Goal: Task Accomplishment & Management: Use online tool/utility

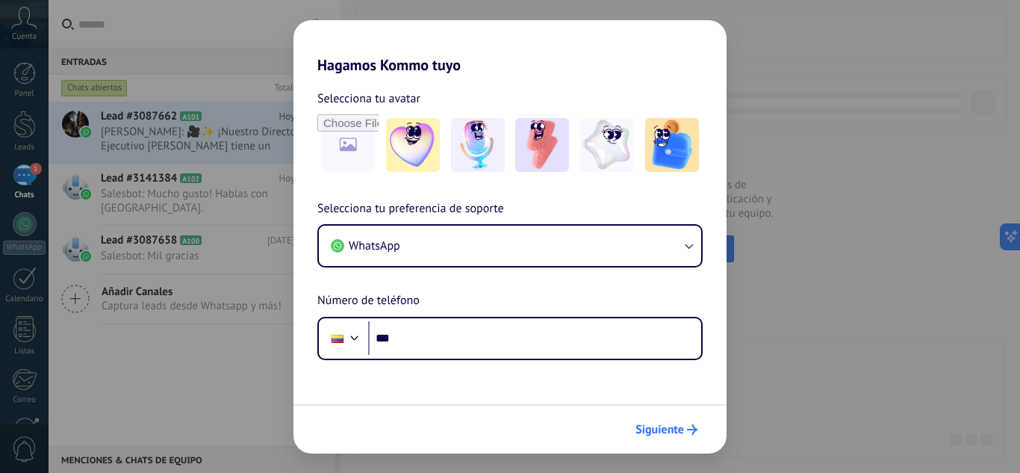
click at [672, 427] on span "Siguiente" at bounding box center [659, 429] width 49 height 10
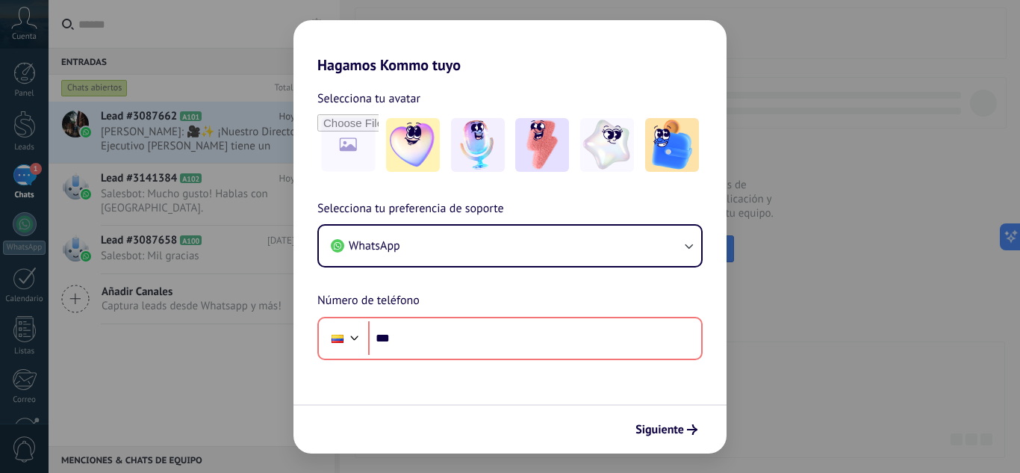
click at [230, 175] on div "Hagamos Kommo tuyo Selecciona tu avatar Selecciona tu preferencia de soporte Wh…" at bounding box center [510, 236] width 1020 height 473
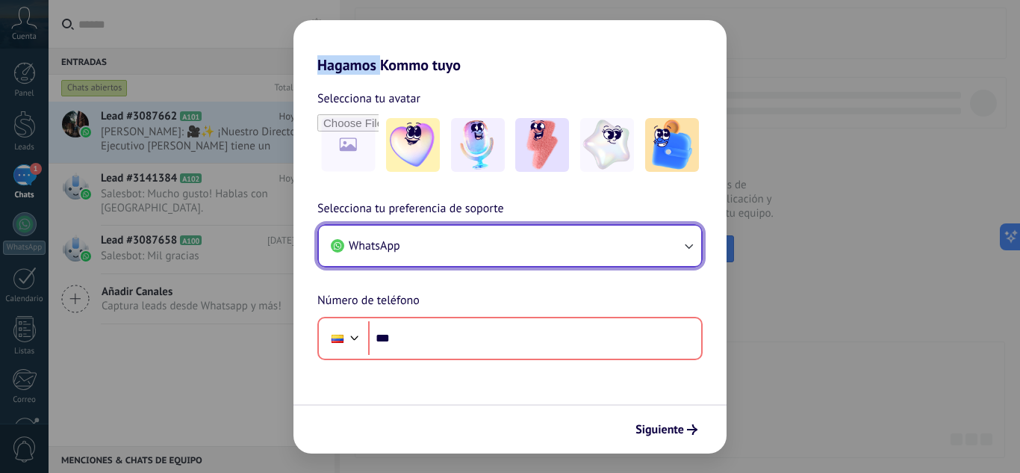
click at [452, 248] on button "WhatsApp" at bounding box center [510, 245] width 382 height 40
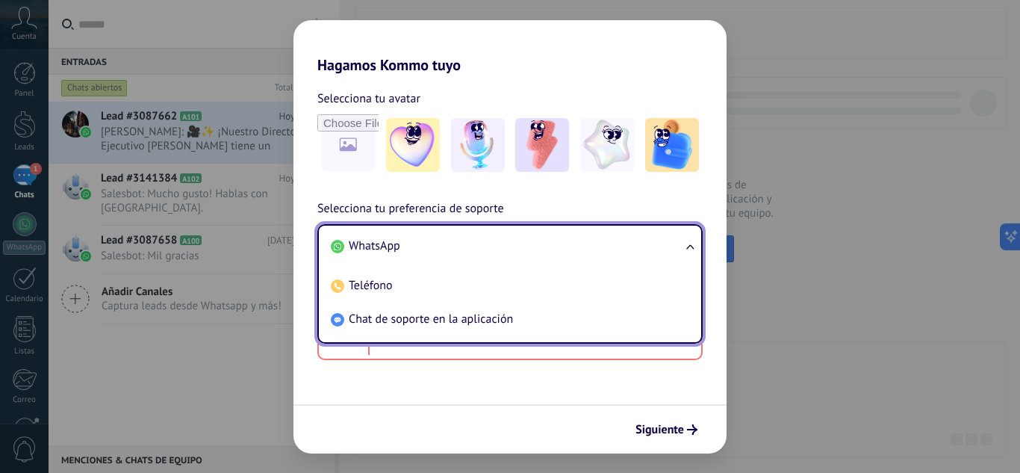
click at [410, 241] on li "WhatsApp" at bounding box center [507, 246] width 364 height 34
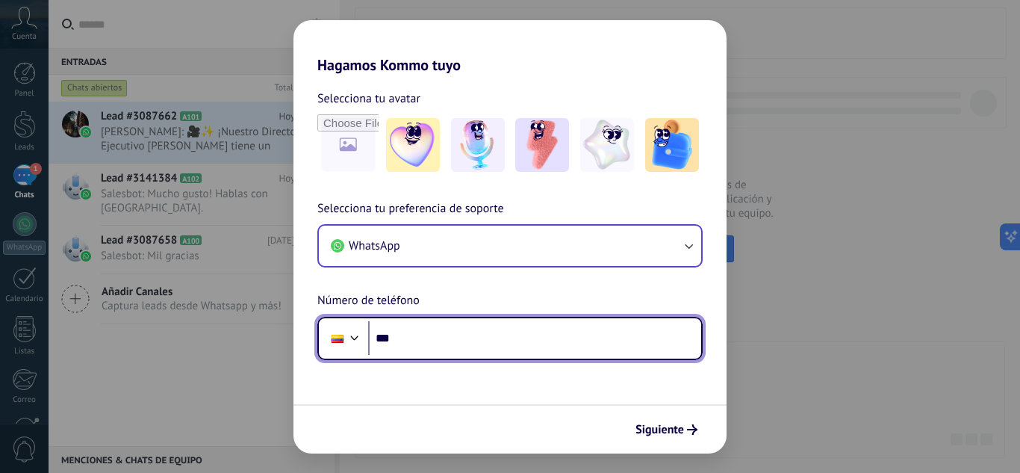
click at [426, 334] on input "***" at bounding box center [534, 338] width 333 height 34
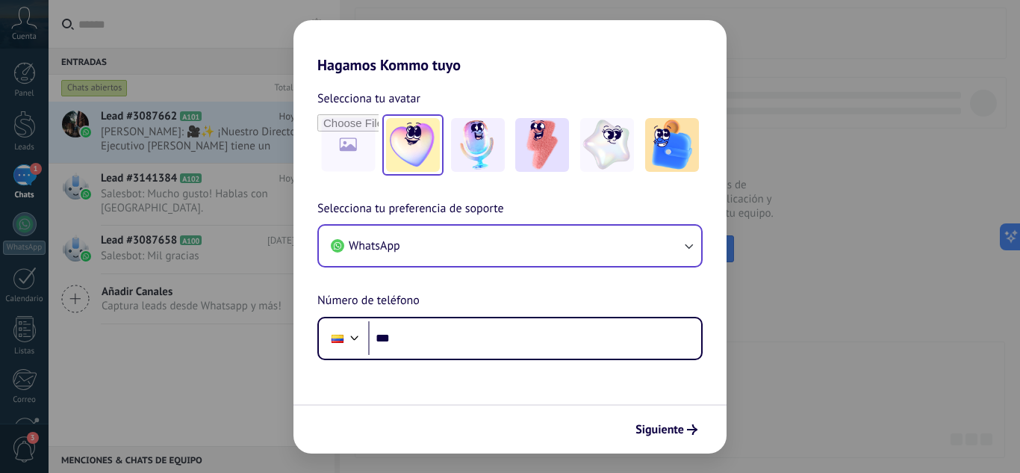
click at [436, 151] on img at bounding box center [413, 145] width 54 height 54
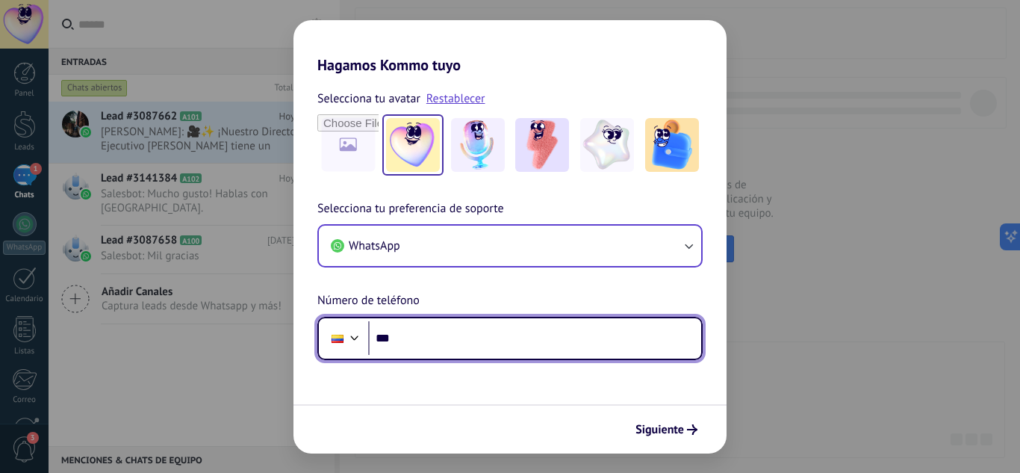
click at [440, 342] on input "***" at bounding box center [534, 338] width 333 height 34
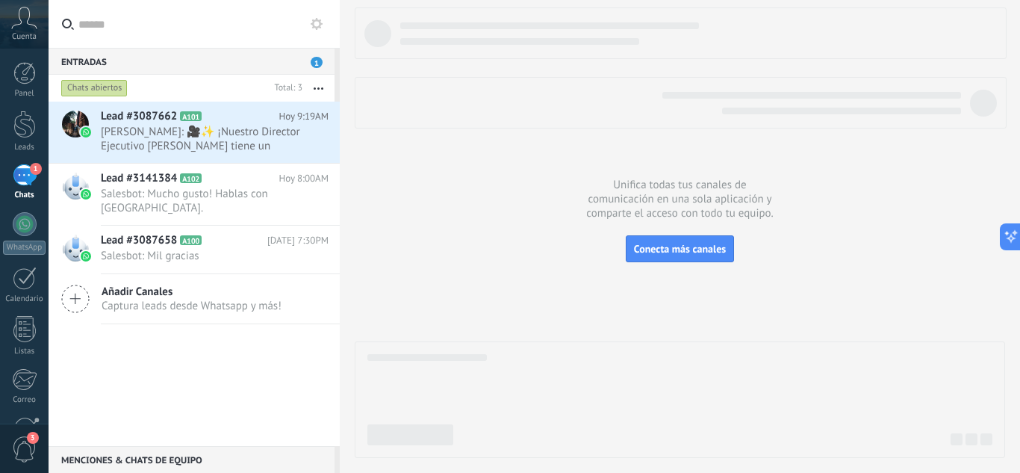
click at [131, 65] on div "Entradas 1" at bounding box center [192, 61] width 286 height 27
click at [205, 156] on div "Lead #3087662 A101 [DATE] 9:19AM [PERSON_NAME]: 🎥✨ ¡Nuestro Director Ejecutivo …" at bounding box center [220, 132] width 239 height 61
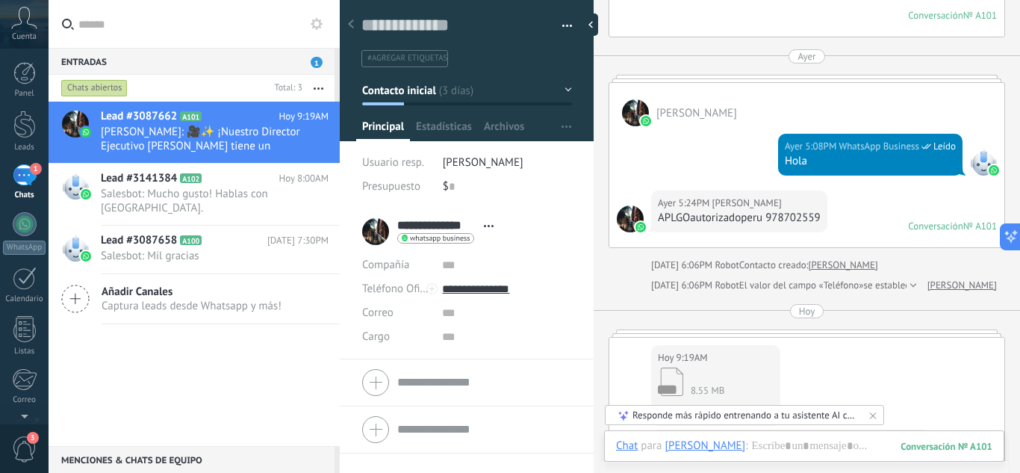
scroll to position [968, 0]
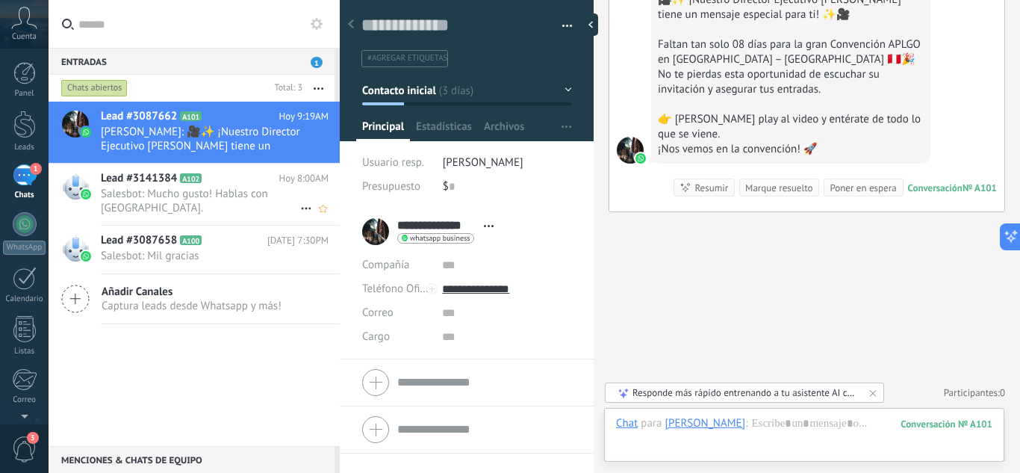
click at [219, 187] on span "Salesbot: Mucho gusto! Hablas con [GEOGRAPHIC_DATA]." at bounding box center [200, 201] width 199 height 28
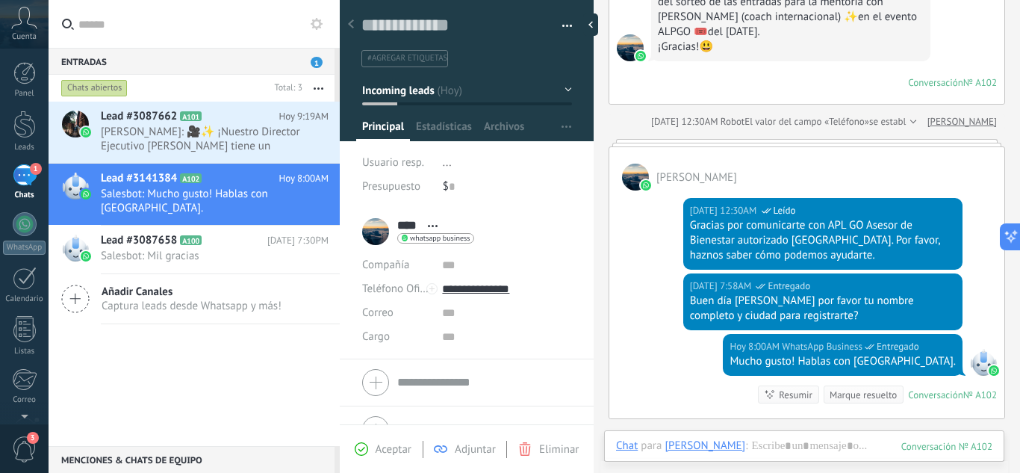
scroll to position [383, 0]
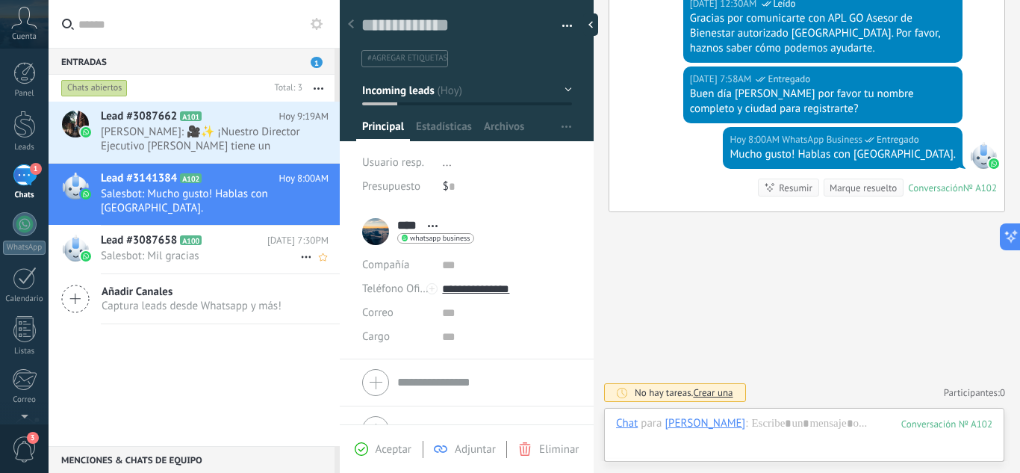
click at [175, 252] on span "Salesbot: Mil gracias" at bounding box center [200, 256] width 199 height 14
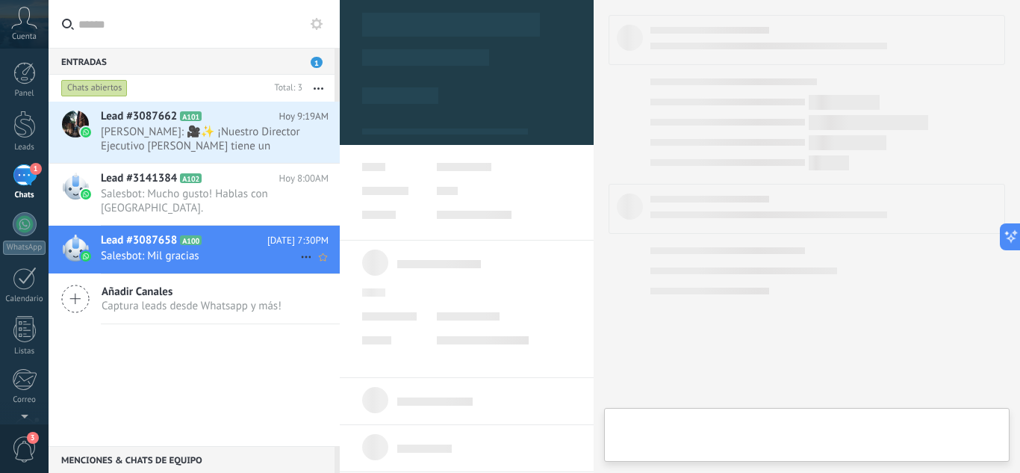
type textarea "**********"
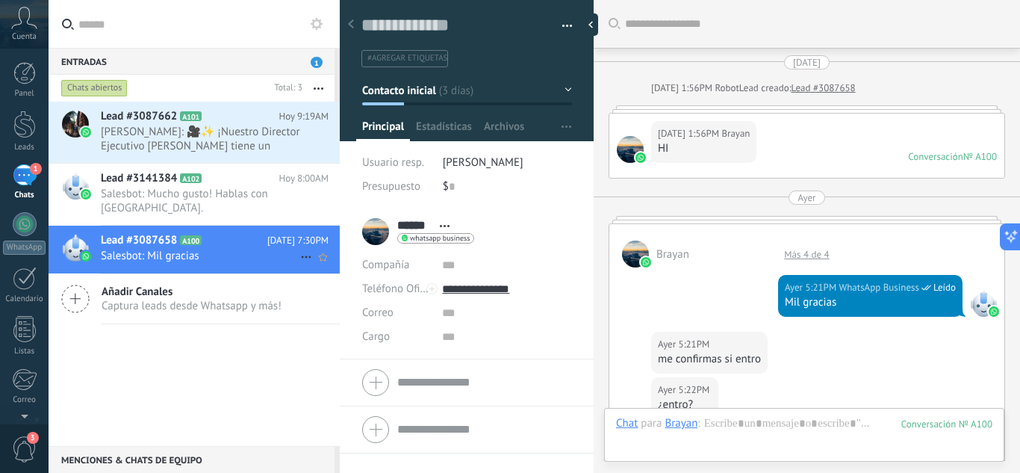
scroll to position [918, 0]
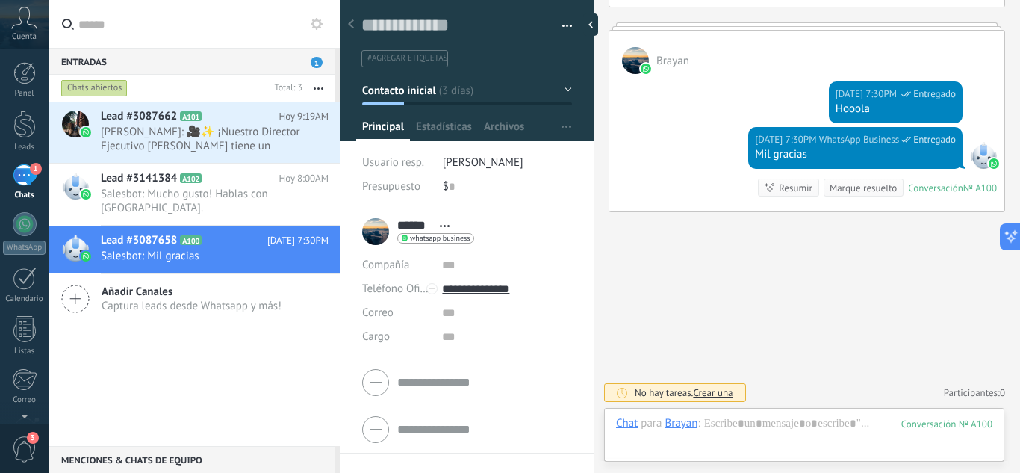
click at [20, 181] on div "1" at bounding box center [25, 175] width 24 height 22
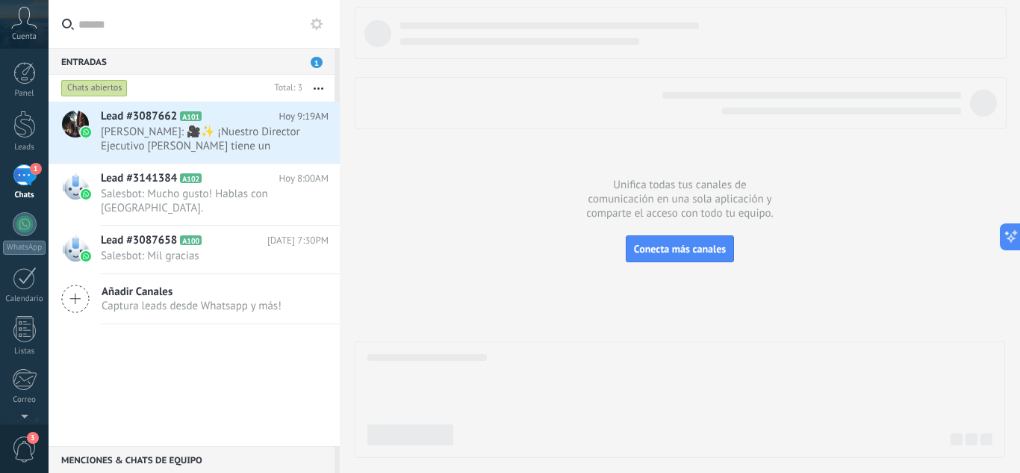
click at [16, 22] on icon at bounding box center [24, 18] width 26 height 22
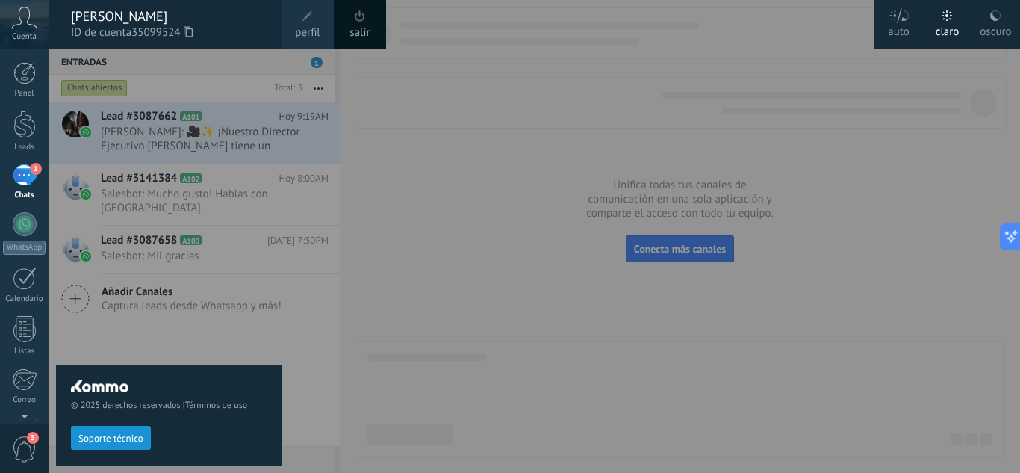
click at [394, 240] on div at bounding box center [559, 236] width 1020 height 473
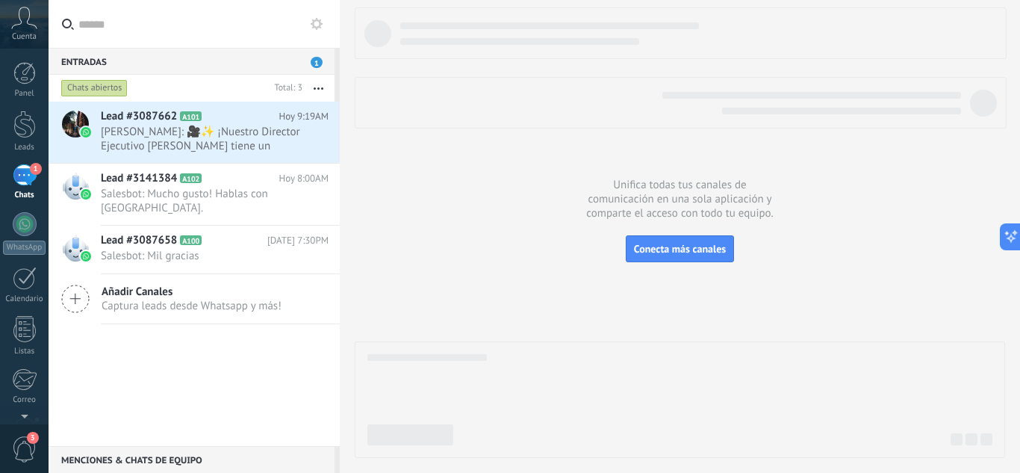
click at [22, 195] on div "Chats" at bounding box center [24, 195] width 43 height 10
click at [19, 215] on div at bounding box center [25, 224] width 24 height 24
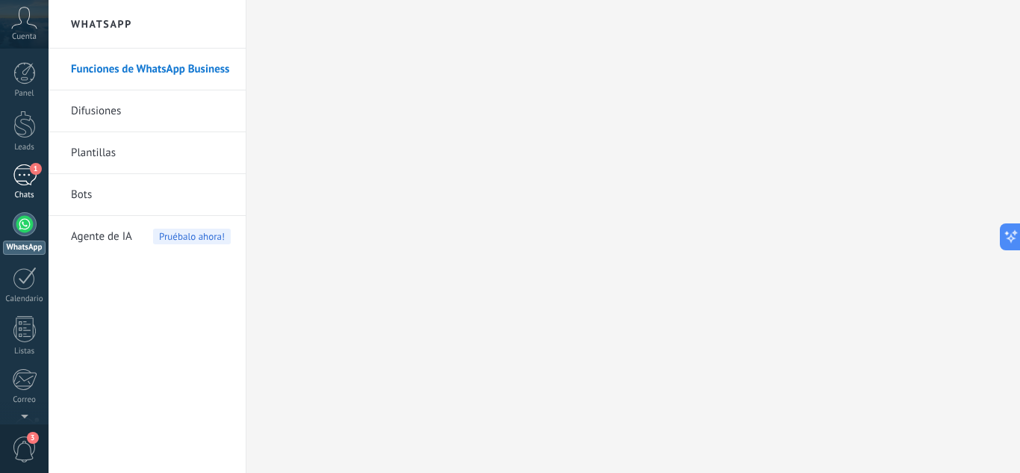
click at [27, 169] on div "1" at bounding box center [25, 175] width 24 height 22
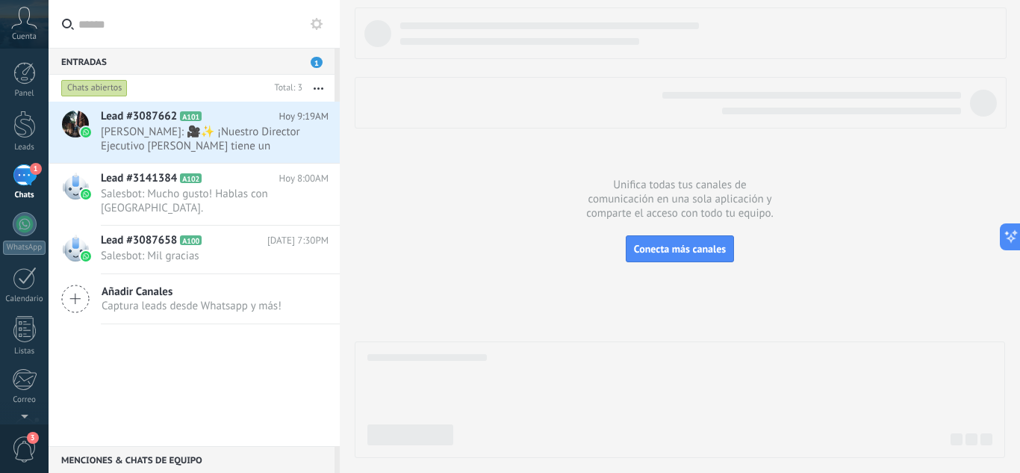
click at [33, 23] on icon at bounding box center [24, 18] width 26 height 22
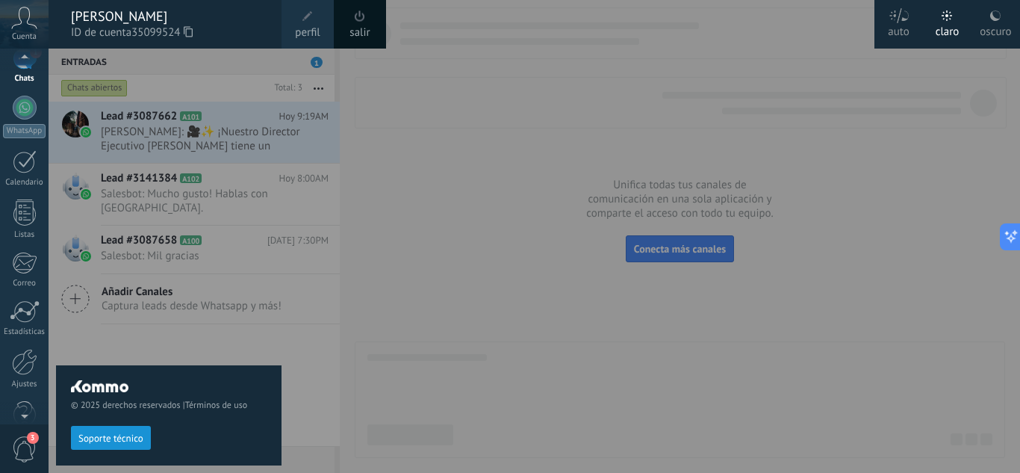
click at [26, 411] on div at bounding box center [24, 413] width 49 height 22
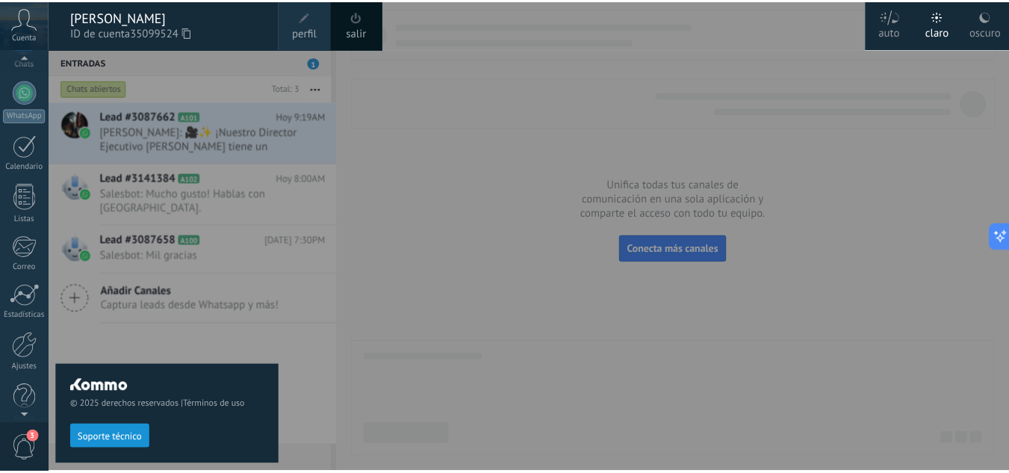
scroll to position [149, 0]
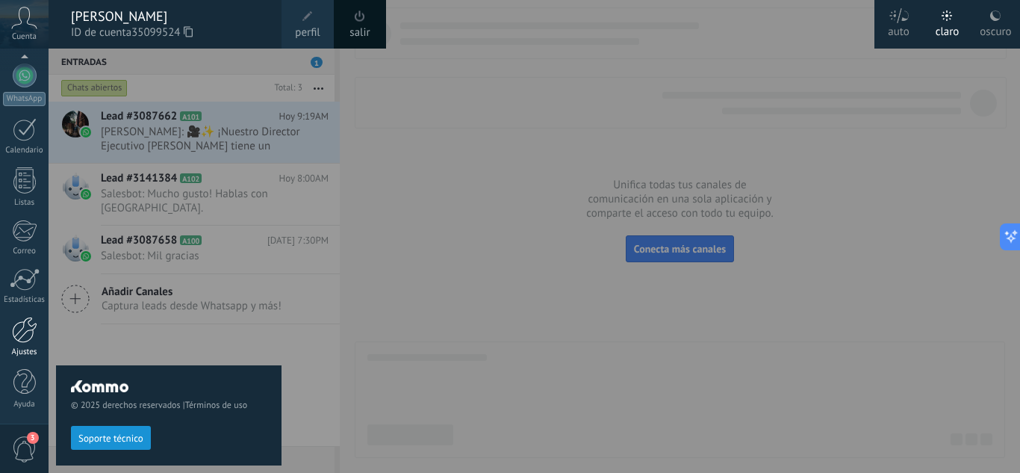
click at [19, 325] on div at bounding box center [24, 330] width 25 height 26
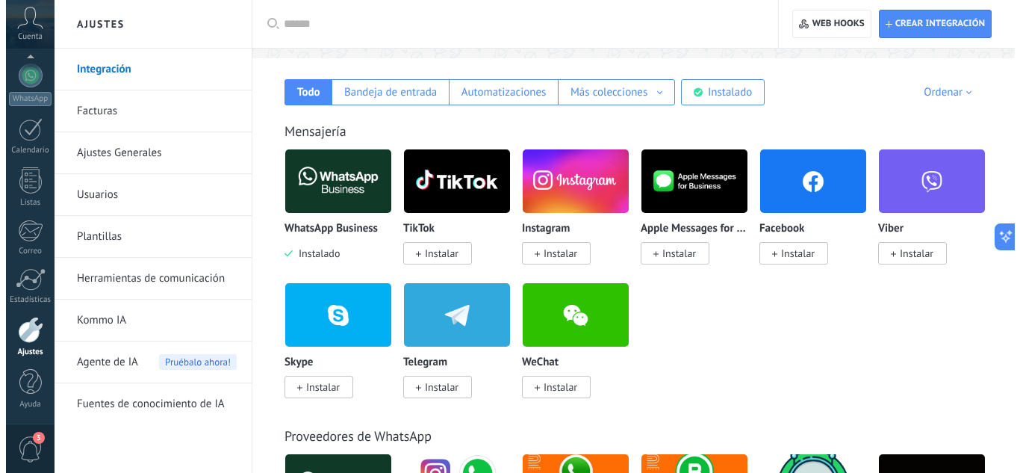
scroll to position [233, 0]
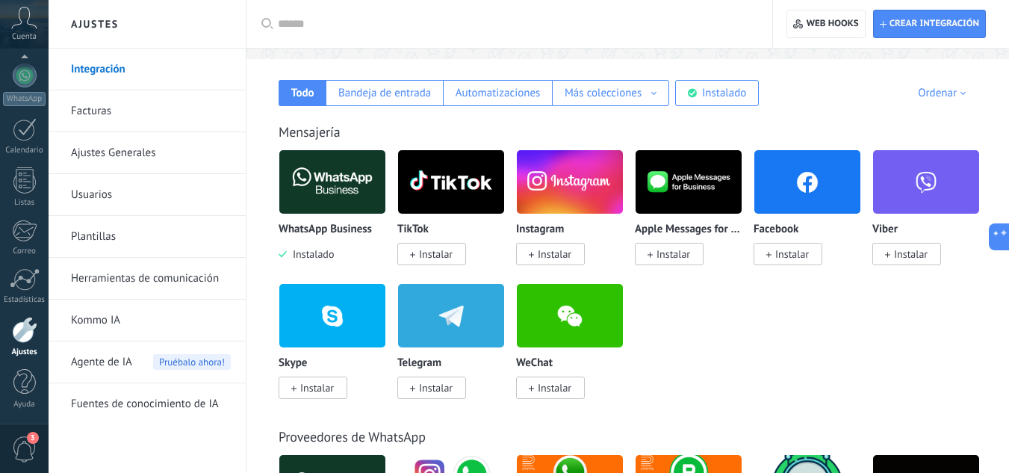
click at [771, 261] on span "Instalar" at bounding box center [787, 254] width 69 height 22
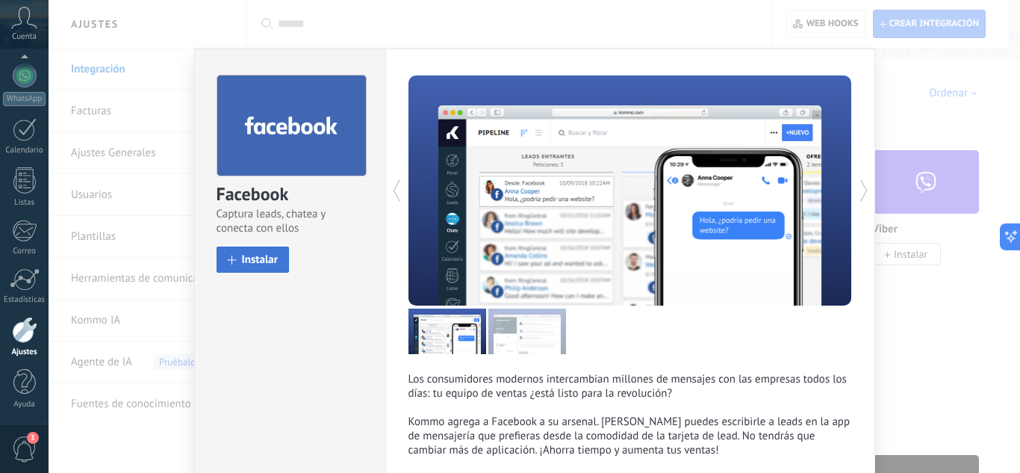
click at [274, 254] on span "Instalar" at bounding box center [260, 259] width 37 height 11
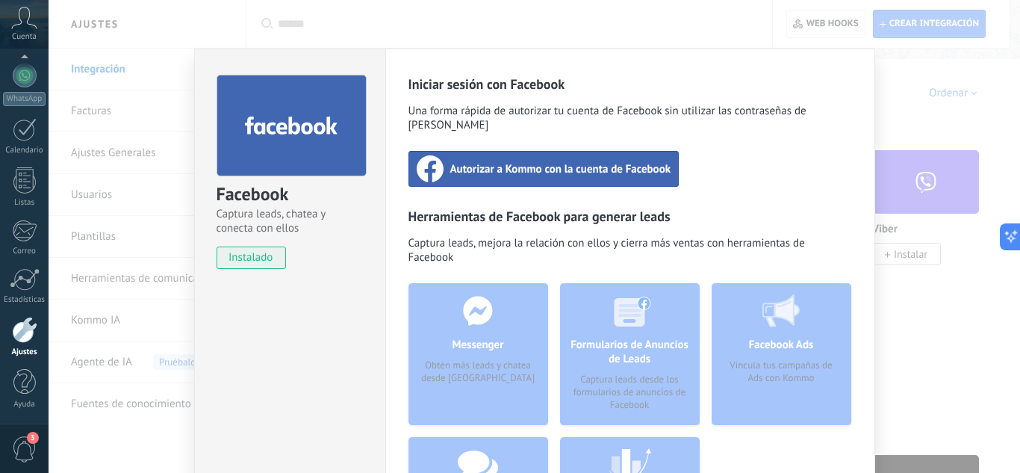
click at [493, 161] on span "Autorizar a Kommo con la cuenta de Facebook" at bounding box center [560, 168] width 221 height 15
